Goal: Navigation & Orientation: Go to known website

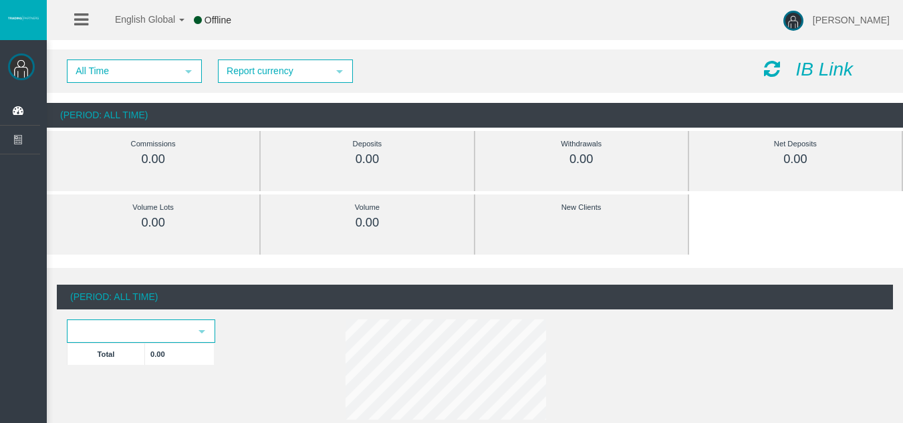
scroll to position [15, 0]
